Goal: Task Accomplishment & Management: Manage account settings

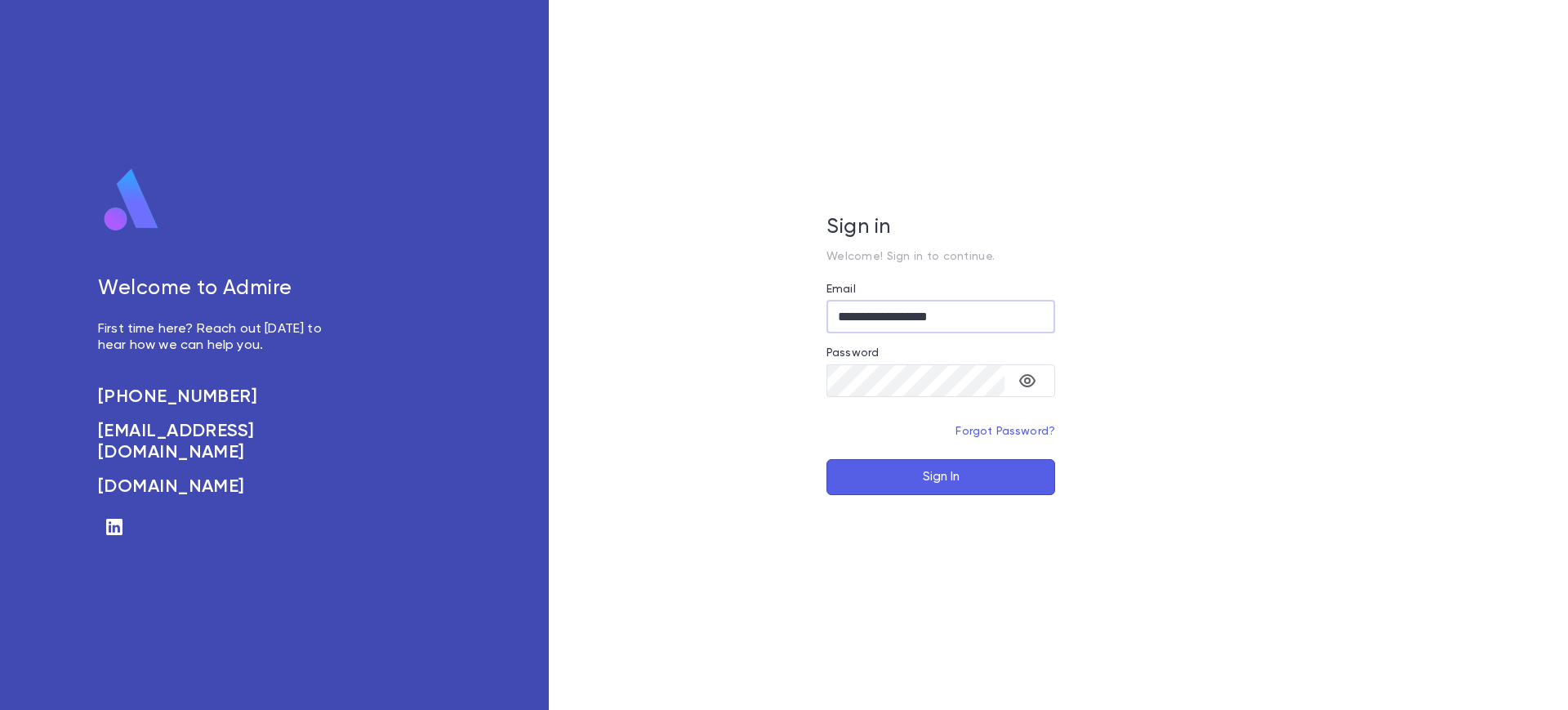
type input "**********"
click at [827, 459] on button "Sign In" at bounding box center [941, 477] width 229 height 36
